Goal: Transaction & Acquisition: Purchase product/service

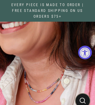
select select "3"
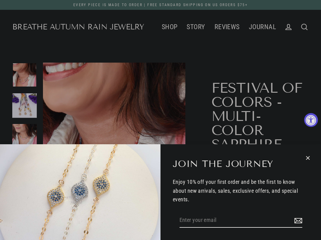
click at [94, 105] on icon "button" at bounding box center [308, 158] width 8 height 8
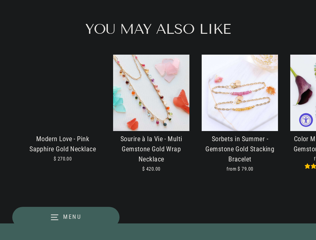
scroll to position [950, 0]
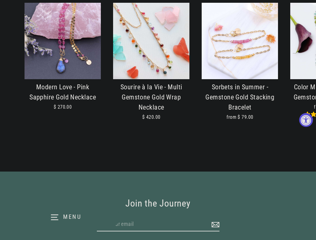
click at [94, 63] on img at bounding box center [240, 41] width 76 height 76
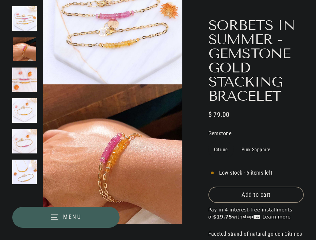
scroll to position [123, 0]
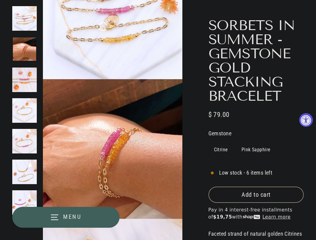
select select "3"
click at [272, 198] on button "Add to cart" at bounding box center [255, 195] width 95 height 16
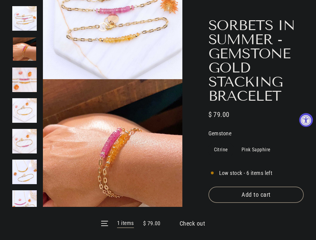
drag, startPoint x: 187, startPoint y: 219, endPoint x: 190, endPoint y: 222, distance: 4.1
click at [187, 220] on form "Menu 1 items $ 79.00 Check out" at bounding box center [158, 223] width 316 height 33
click at [199, 223] on form "Menu 1 items $ 79.00 Check out" at bounding box center [158, 223] width 316 height 33
click at [199, 223] on span "Check out" at bounding box center [193, 223] width 26 height 7
